Goal: Entertainment & Leisure: Consume media (video, audio)

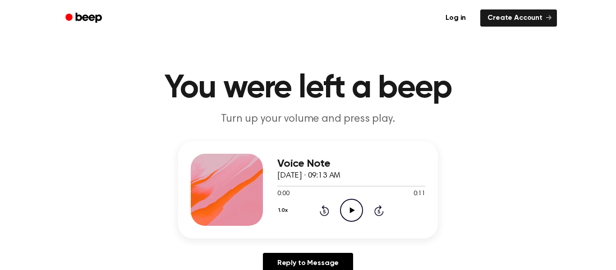
click at [357, 213] on icon "Play Audio" at bounding box center [351, 210] width 23 height 23
click at [346, 210] on icon "Play Audio" at bounding box center [351, 210] width 23 height 23
click at [350, 213] on icon at bounding box center [352, 211] width 5 height 6
click at [351, 212] on icon at bounding box center [352, 211] width 5 height 6
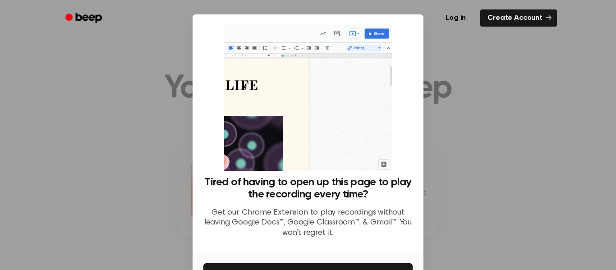
scroll to position [58, 0]
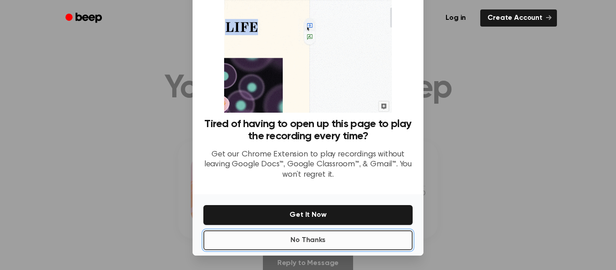
click at [342, 243] on button "No Thanks" at bounding box center [308, 241] width 209 height 20
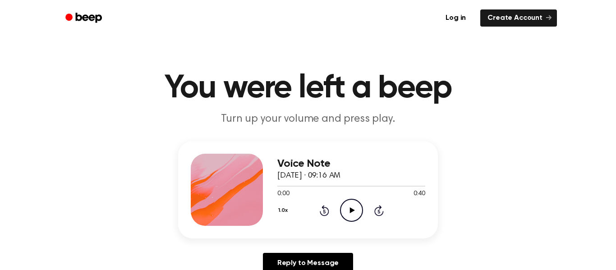
click at [354, 208] on icon "Play Audio" at bounding box center [351, 210] width 23 height 23
click at [356, 216] on icon "Play Audio" at bounding box center [351, 210] width 23 height 23
click at [349, 213] on icon "Play Audio" at bounding box center [351, 210] width 23 height 23
click at [347, 203] on icon "Play Audio" at bounding box center [351, 210] width 23 height 23
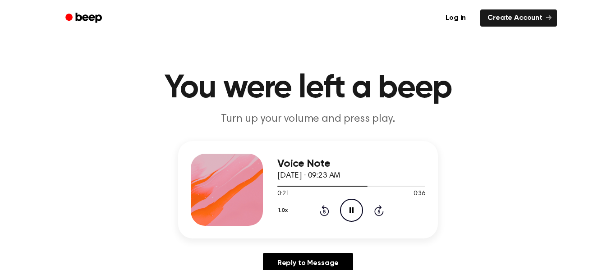
click at [347, 203] on icon "Pause Audio" at bounding box center [351, 210] width 23 height 23
click at [347, 203] on icon "Play Audio" at bounding box center [351, 210] width 23 height 23
click at [347, 212] on icon "Play Audio" at bounding box center [351, 210] width 23 height 23
click at [348, 212] on icon "Play Audio" at bounding box center [351, 210] width 23 height 23
click at [351, 211] on icon at bounding box center [352, 211] width 5 height 6
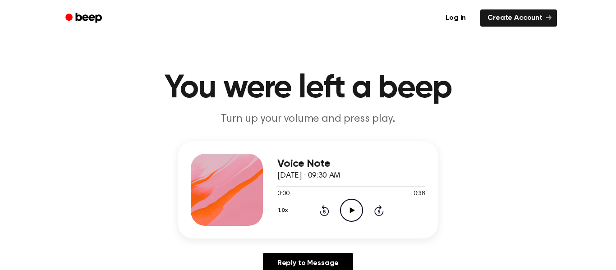
click at [356, 213] on icon "Play Audio" at bounding box center [351, 210] width 23 height 23
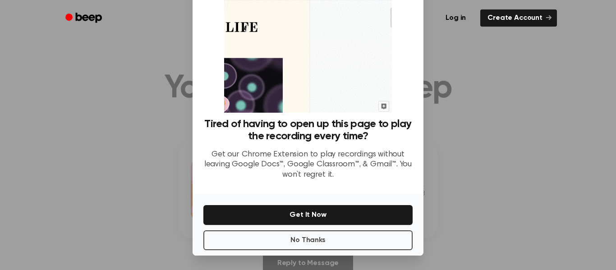
scroll to position [53, 0]
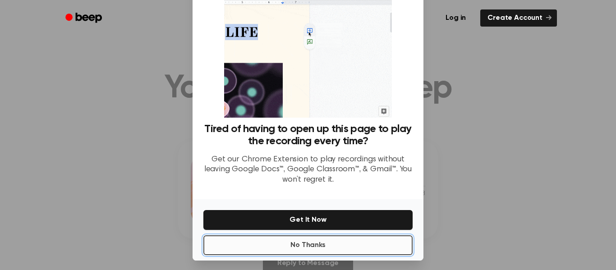
click at [363, 243] on button "No Thanks" at bounding box center [308, 246] width 209 height 20
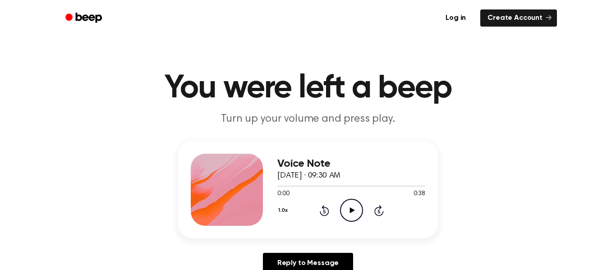
click at [348, 205] on icon "Play Audio" at bounding box center [351, 210] width 23 height 23
click at [352, 210] on icon at bounding box center [352, 211] width 5 height 6
click at [348, 208] on icon "Play Audio" at bounding box center [351, 210] width 23 height 23
click at [354, 206] on icon "Play Audio" at bounding box center [351, 210] width 23 height 23
click at [347, 208] on icon "Play Audio" at bounding box center [351, 210] width 23 height 23
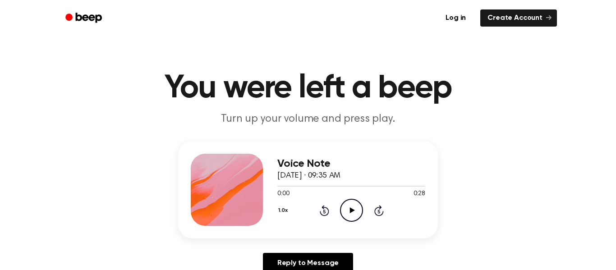
click at [350, 208] on icon at bounding box center [352, 211] width 5 height 6
click at [347, 211] on icon "Play Audio" at bounding box center [351, 210] width 23 height 23
